Goal: Find specific page/section: Find specific page/section

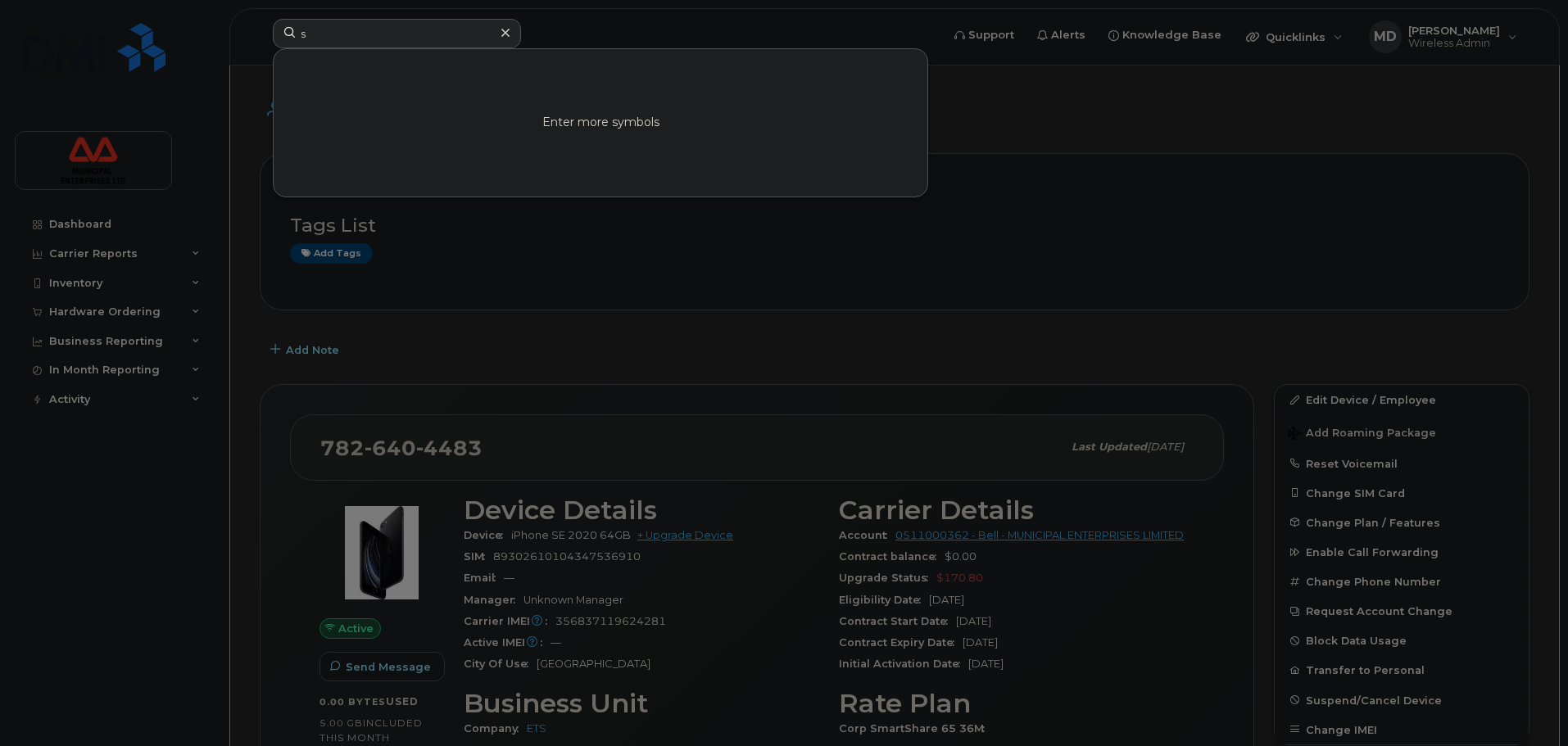
drag, startPoint x: 324, startPoint y: 33, endPoint x: 253, endPoint y: 37, distance: 71.1
click at [259, 37] on div "s Enter more symbols" at bounding box center [601, 37] width 683 height 36
type input "[PHONE_NUMBER]"
click at [569, 121] on div "Your session has expired. Please, login again. Go to Sign In Page" at bounding box center [600, 122] width 653 height 147
click at [578, 133] on link "Go to Sign In Page" at bounding box center [601, 137] width 126 height 30
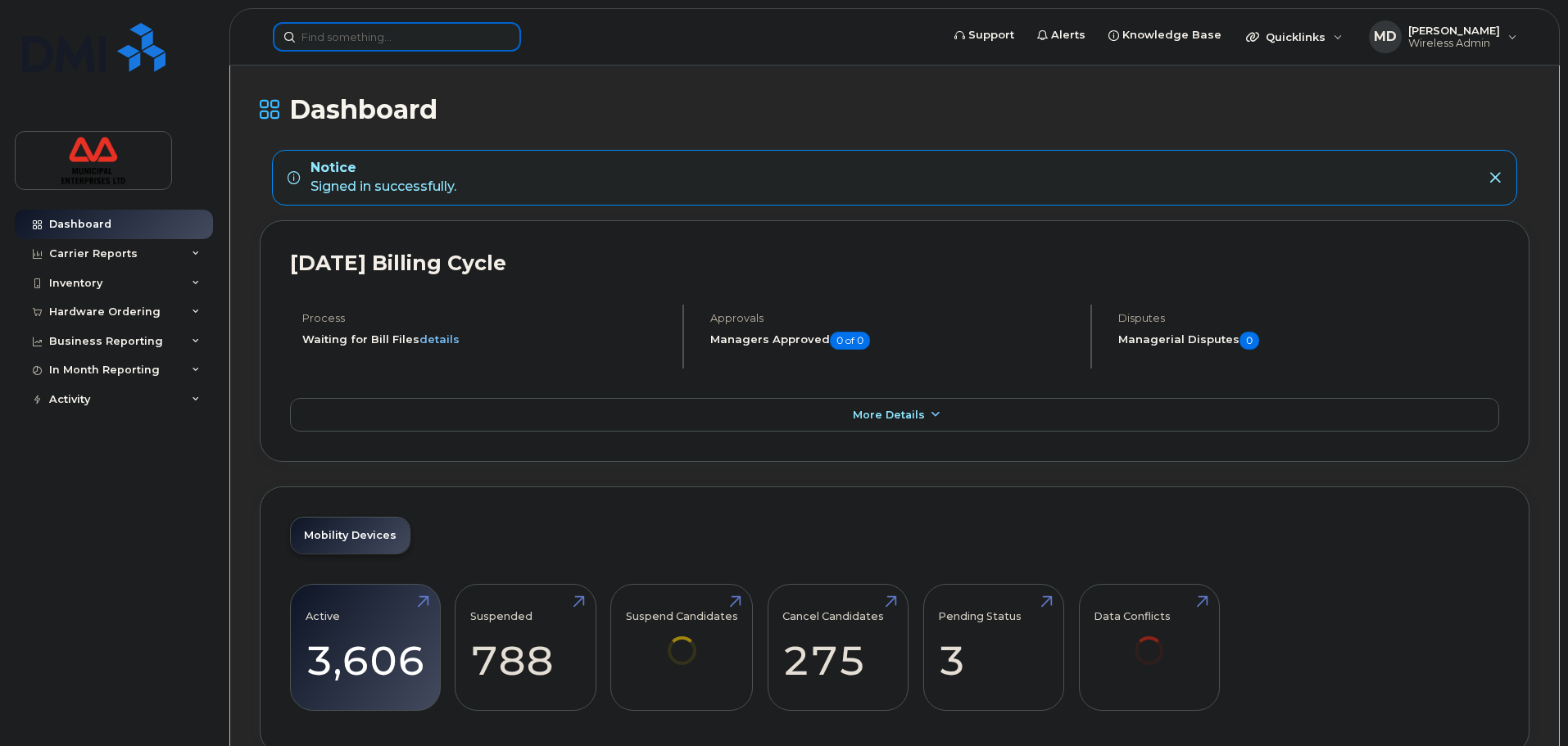
click at [384, 33] on input at bounding box center [396, 36] width 248 height 30
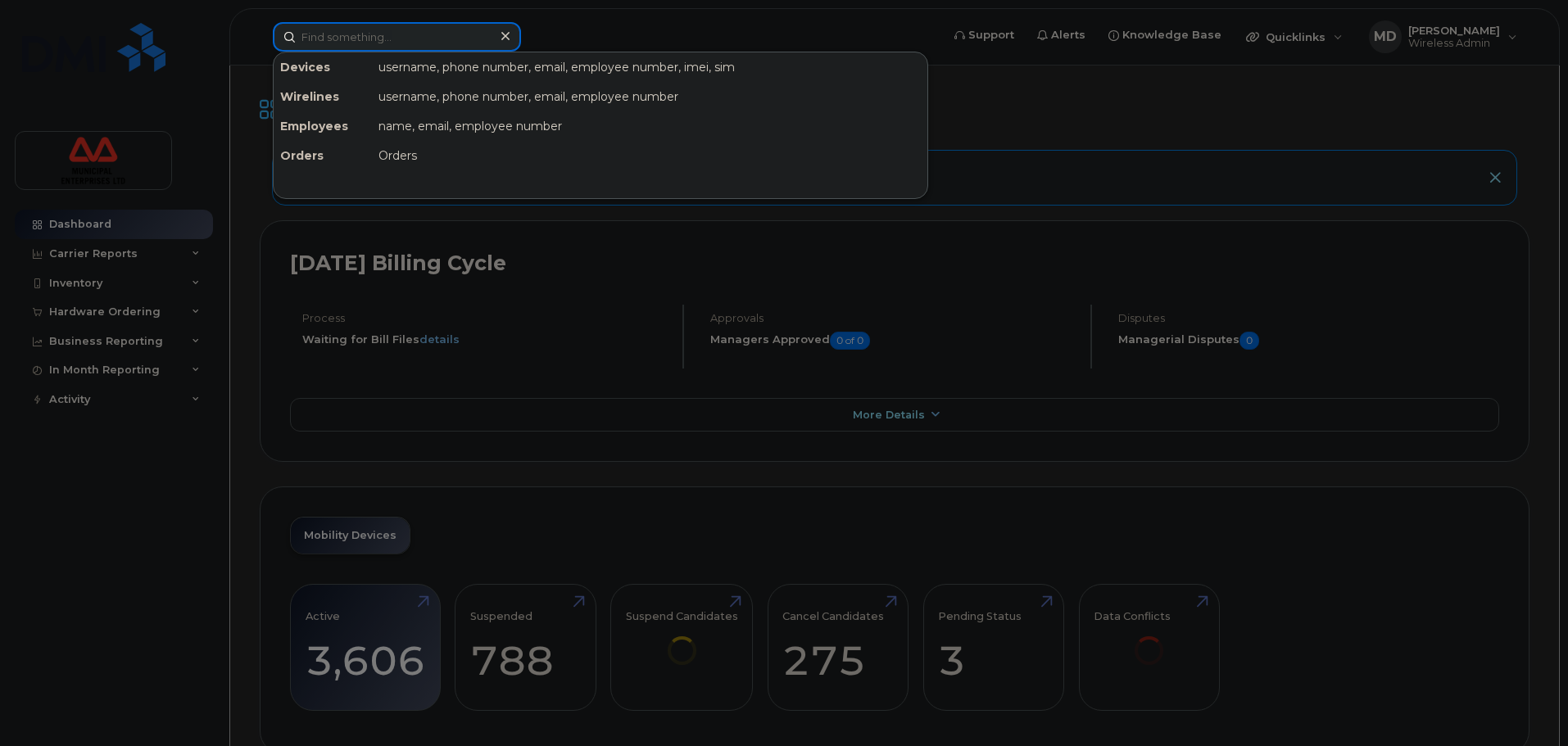
paste input "[PHONE_NUMBER]"
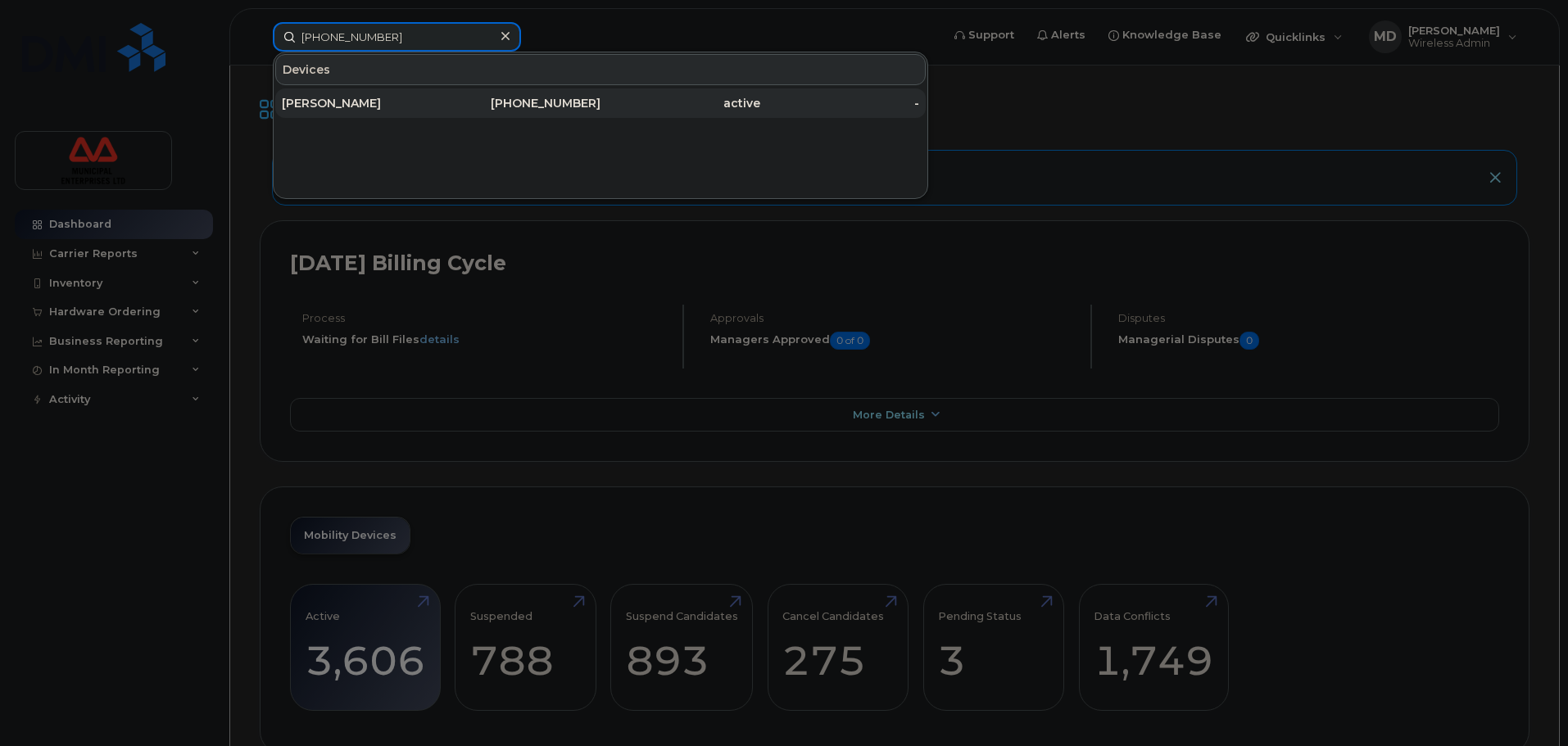
type input "[PHONE_NUMBER]"
click at [407, 100] on div "Phyllis Druhan" at bounding box center [362, 102] width 160 height 16
